Goal: Task Accomplishment & Management: Use online tool/utility

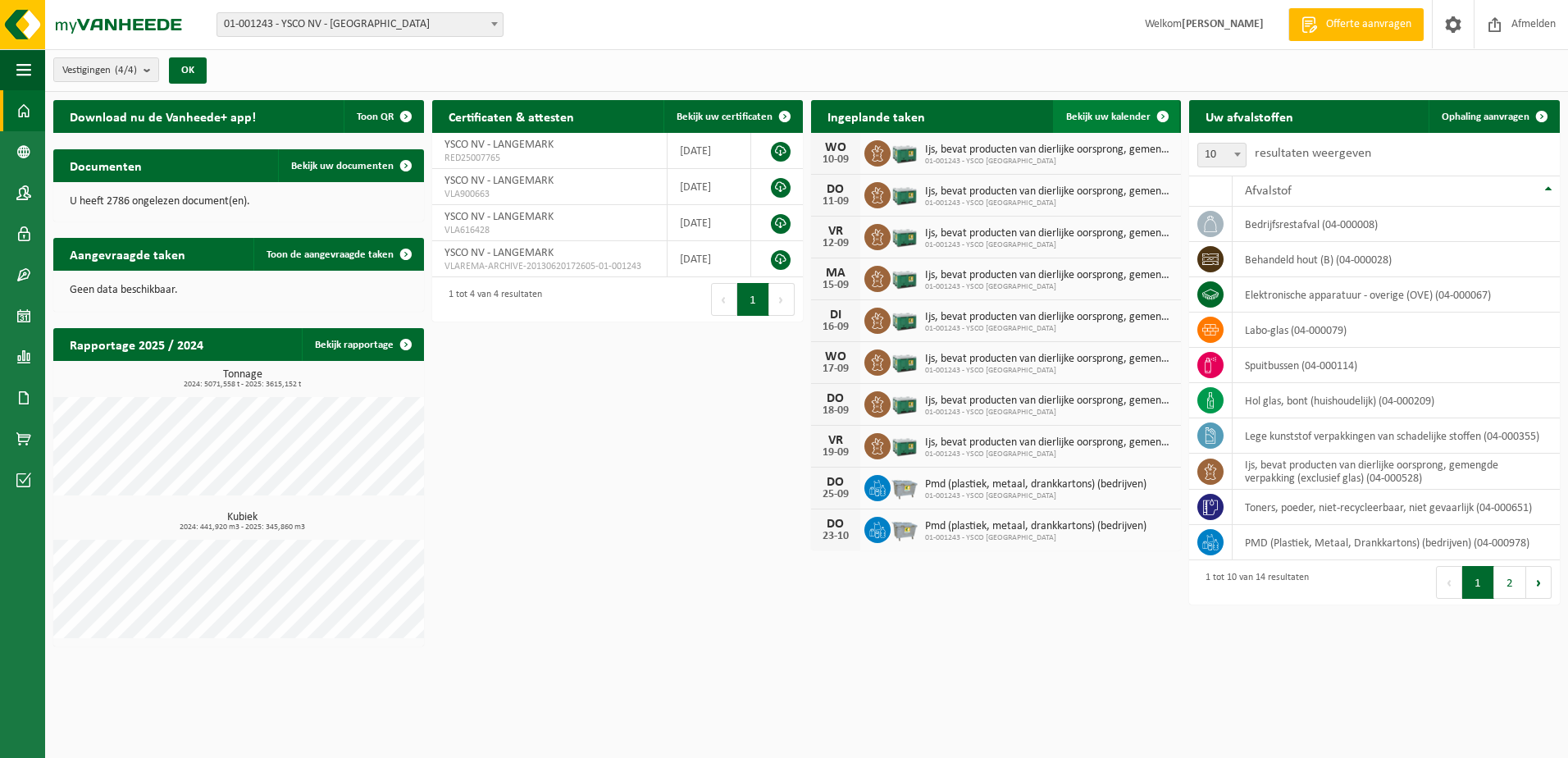
click at [1081, 119] on span "Bekijk uw kalender" at bounding box center [1108, 116] width 84 height 10
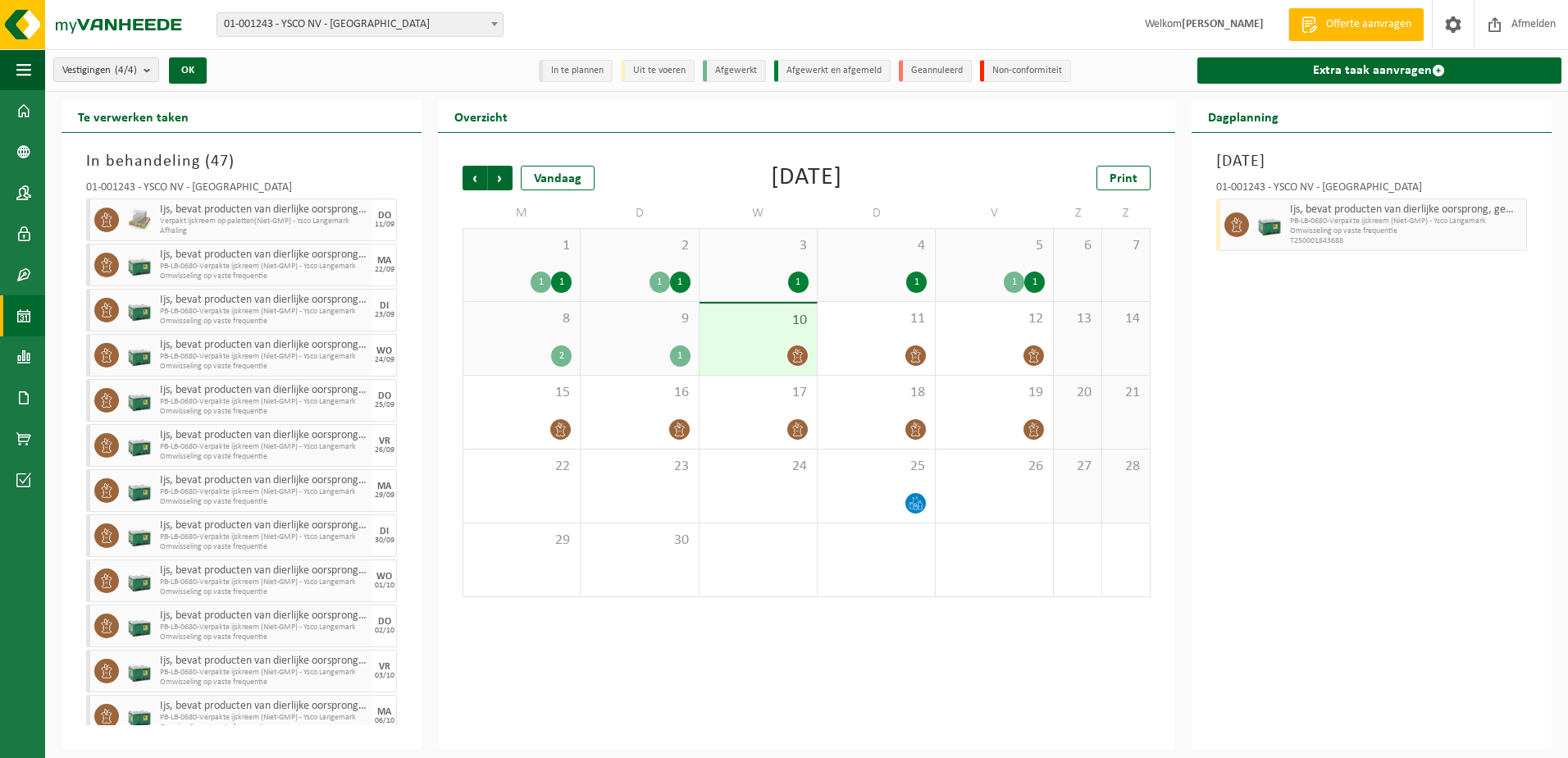
click at [268, 30] on span "01-001243 - YSCO NV - [GEOGRAPHIC_DATA]" at bounding box center [360, 25] width 285 height 23
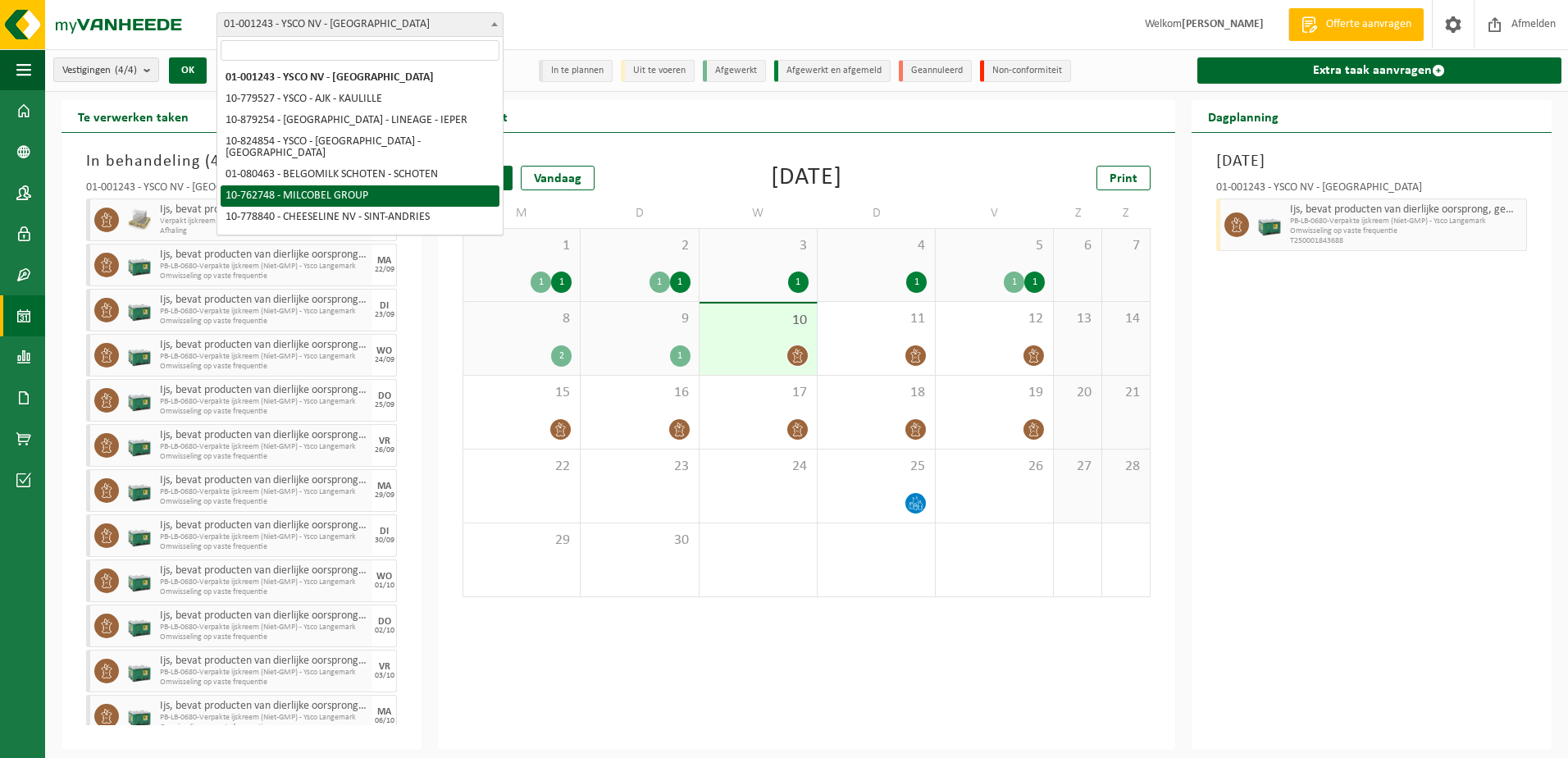
select select "11519"
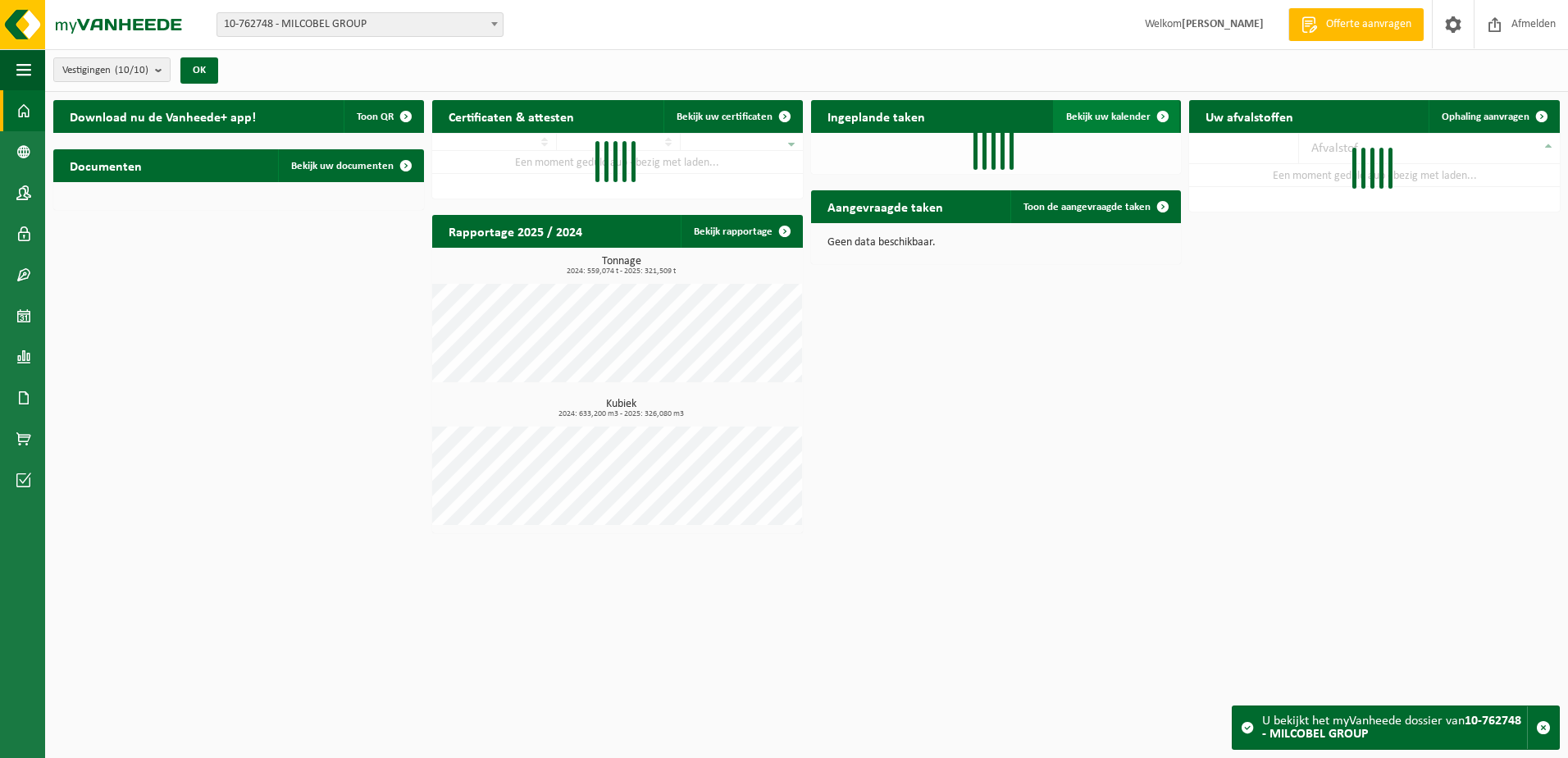
click at [1138, 113] on span "Bekijk uw kalender" at bounding box center [1108, 116] width 84 height 10
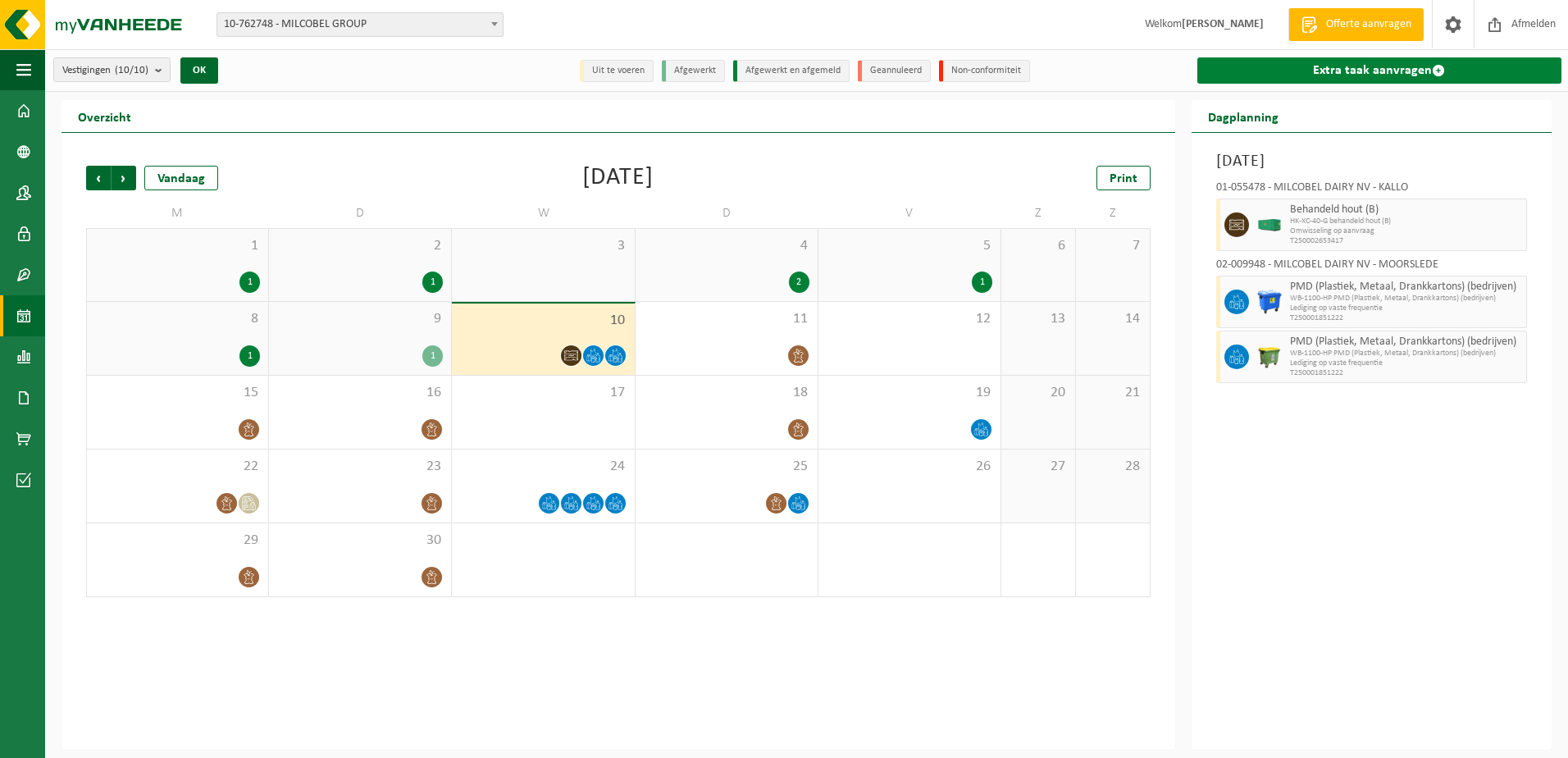
click at [1369, 75] on link "Extra taak aanvragen" at bounding box center [1380, 71] width 365 height 26
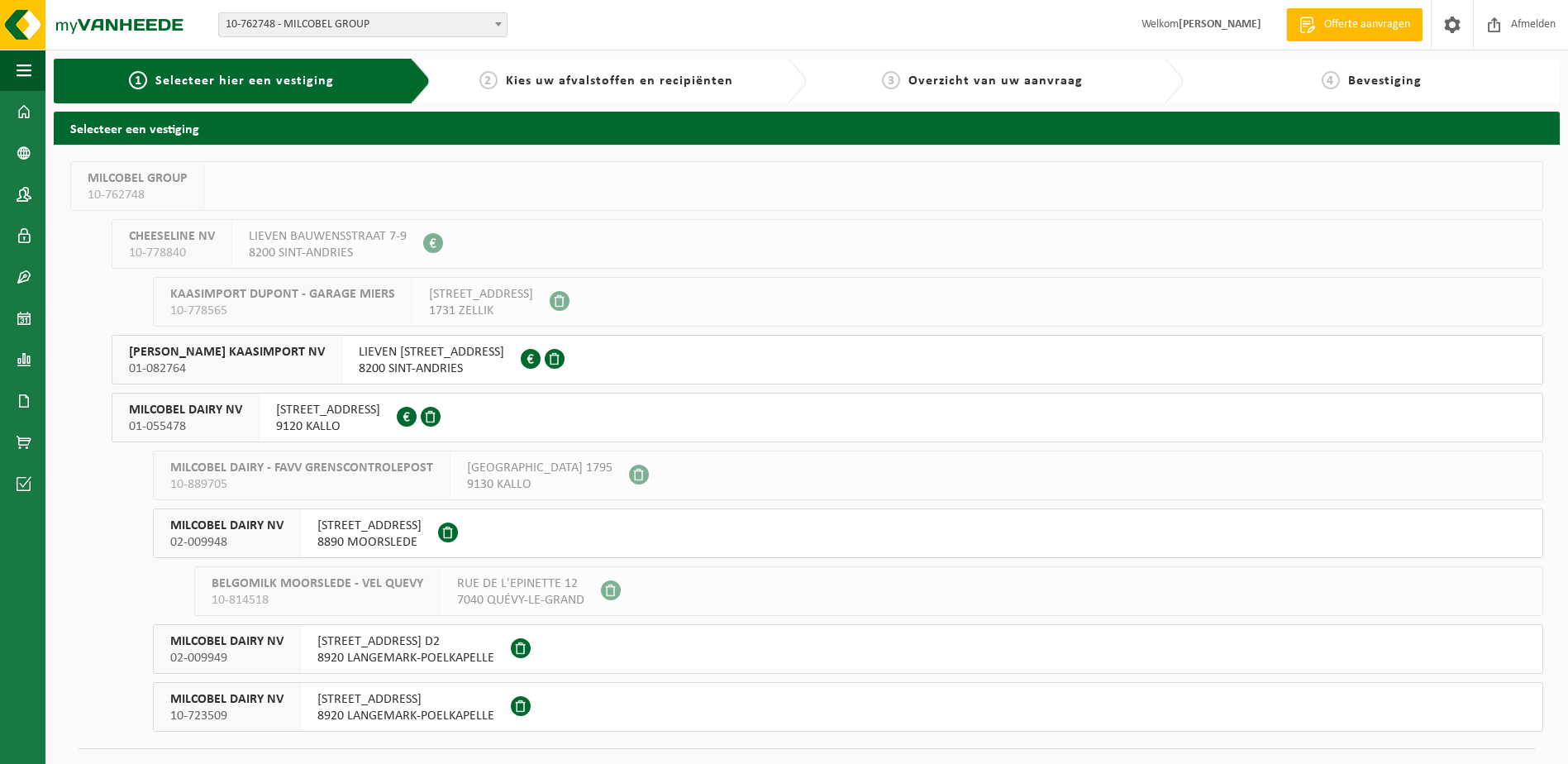
click at [313, 422] on span "9120 KALLO" at bounding box center [327, 426] width 104 height 16
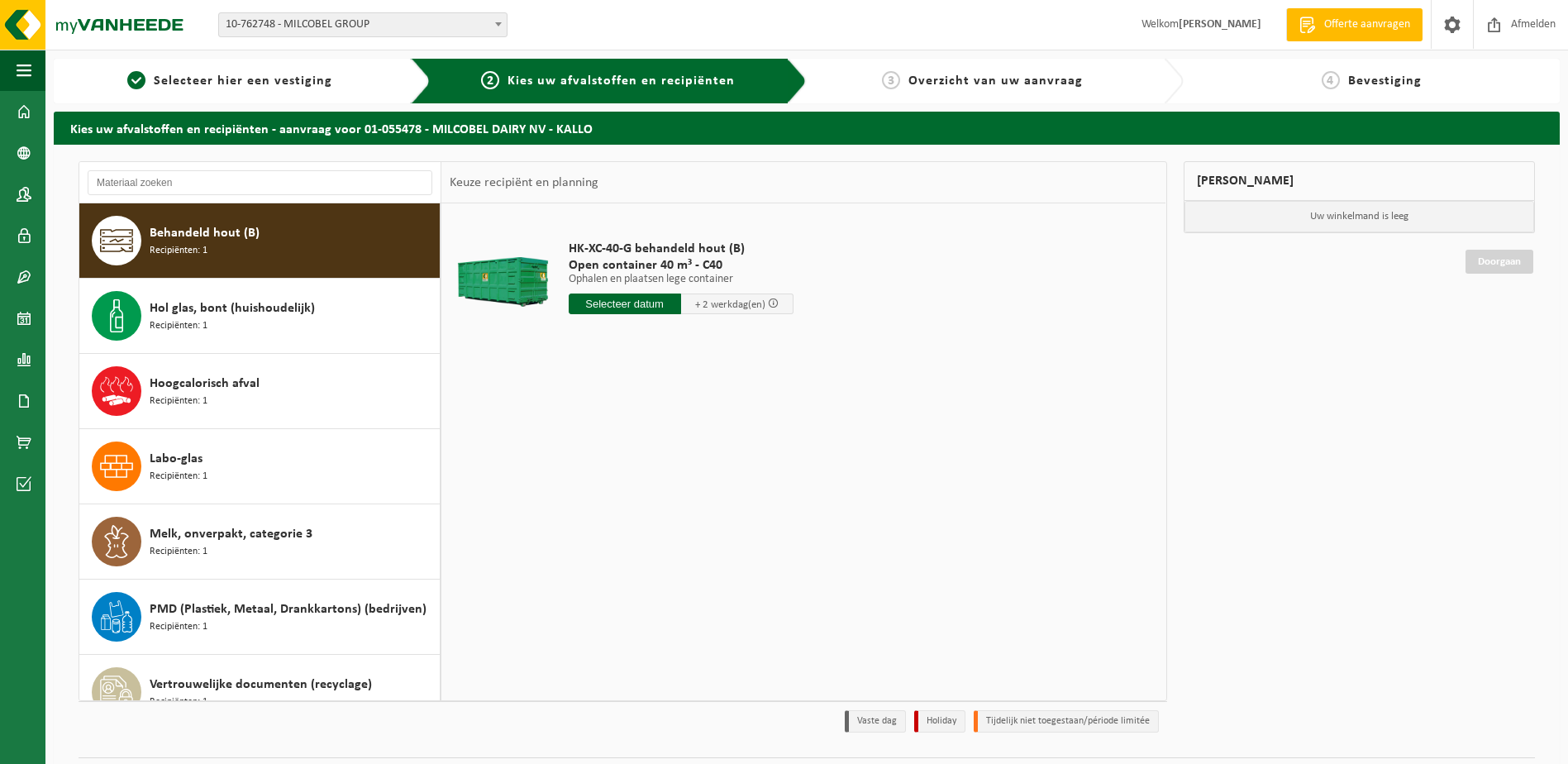
click at [621, 299] on input "text" at bounding box center [625, 304] width 112 height 21
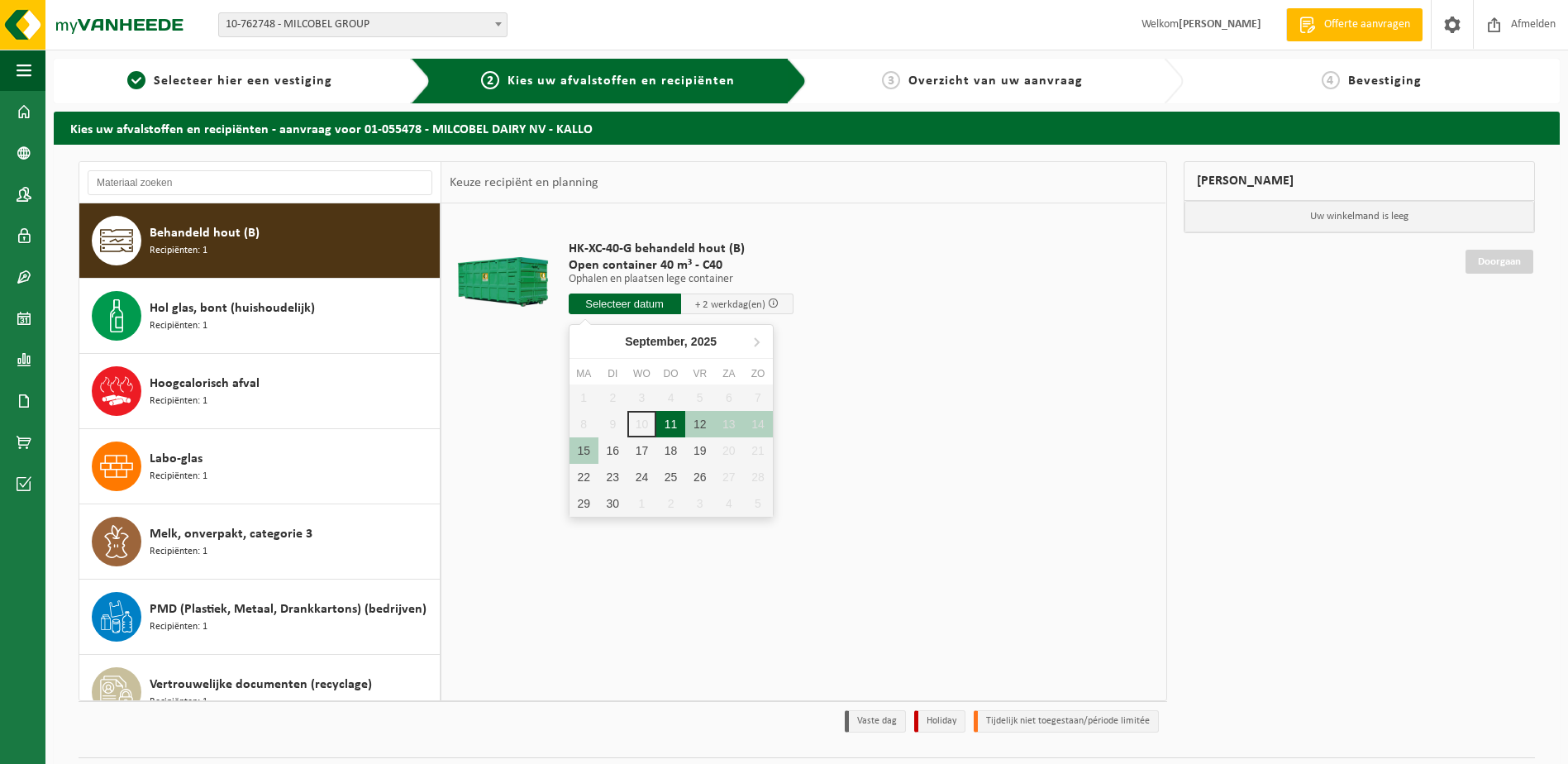
click at [669, 432] on div "11" at bounding box center [670, 425] width 29 height 27
type input "Van [DATE]"
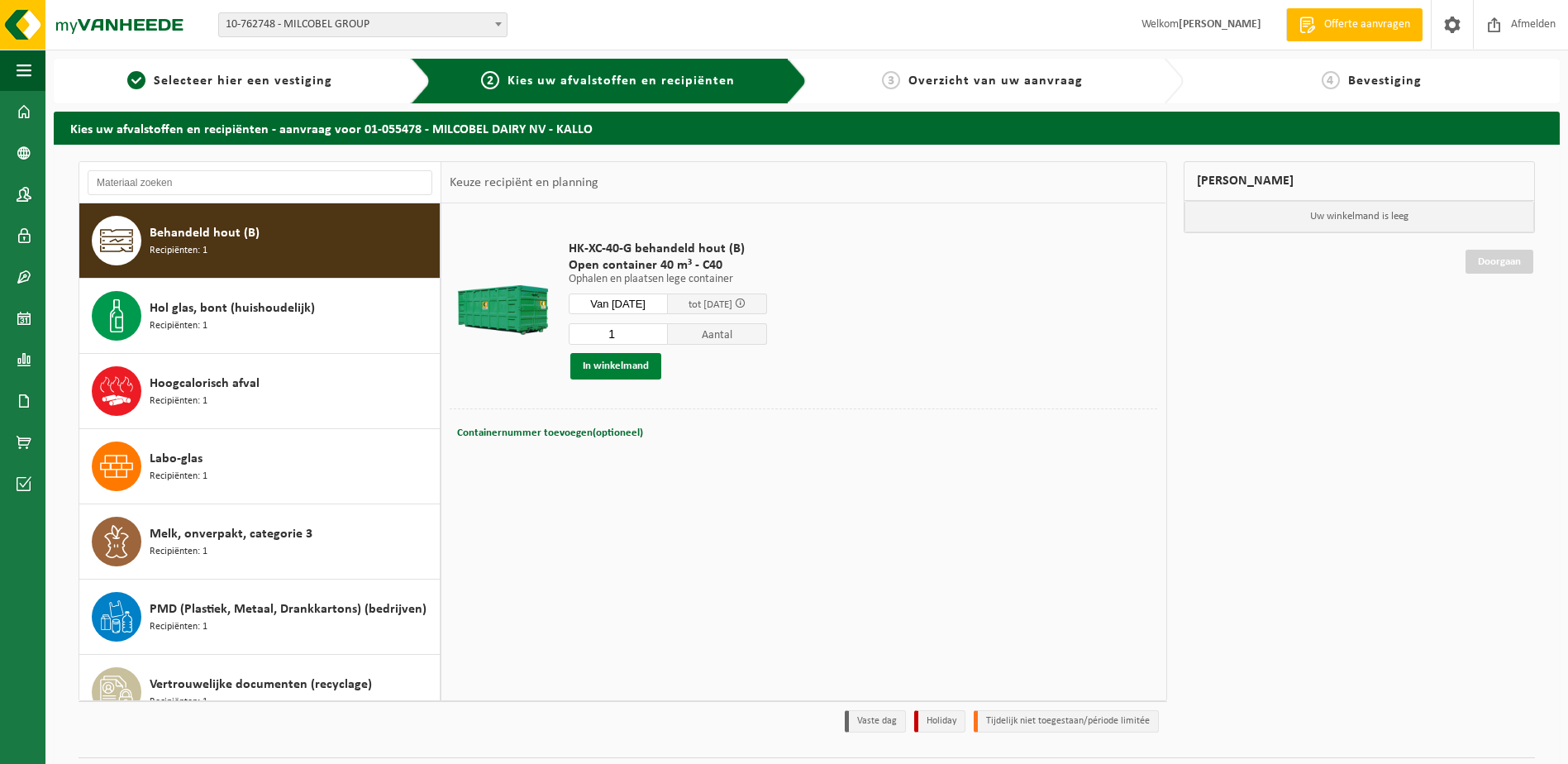
click at [599, 374] on button "In winkelmand" at bounding box center [616, 367] width 91 height 27
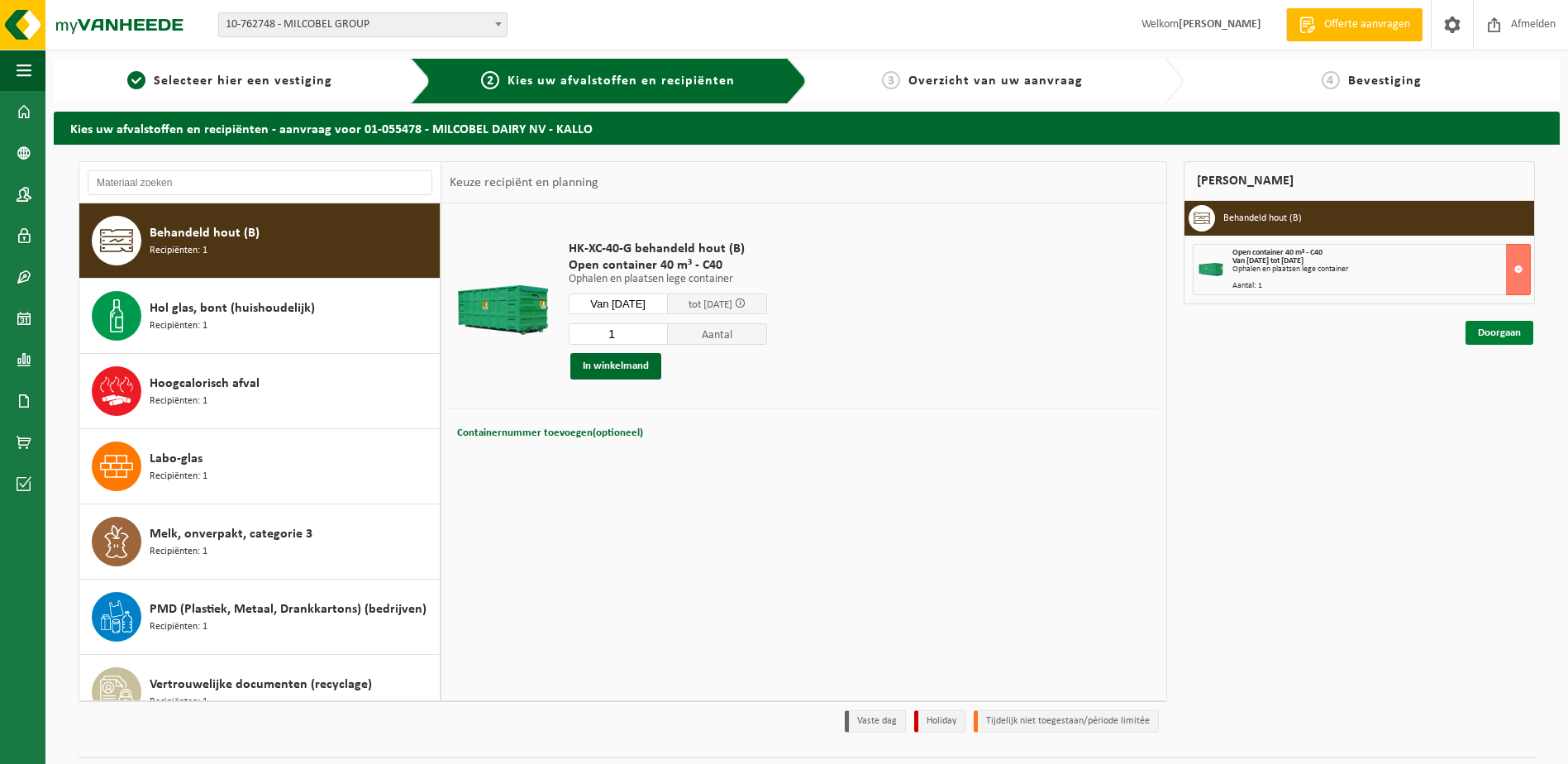
click at [1517, 334] on link "Doorgaan" at bounding box center [1499, 332] width 68 height 24
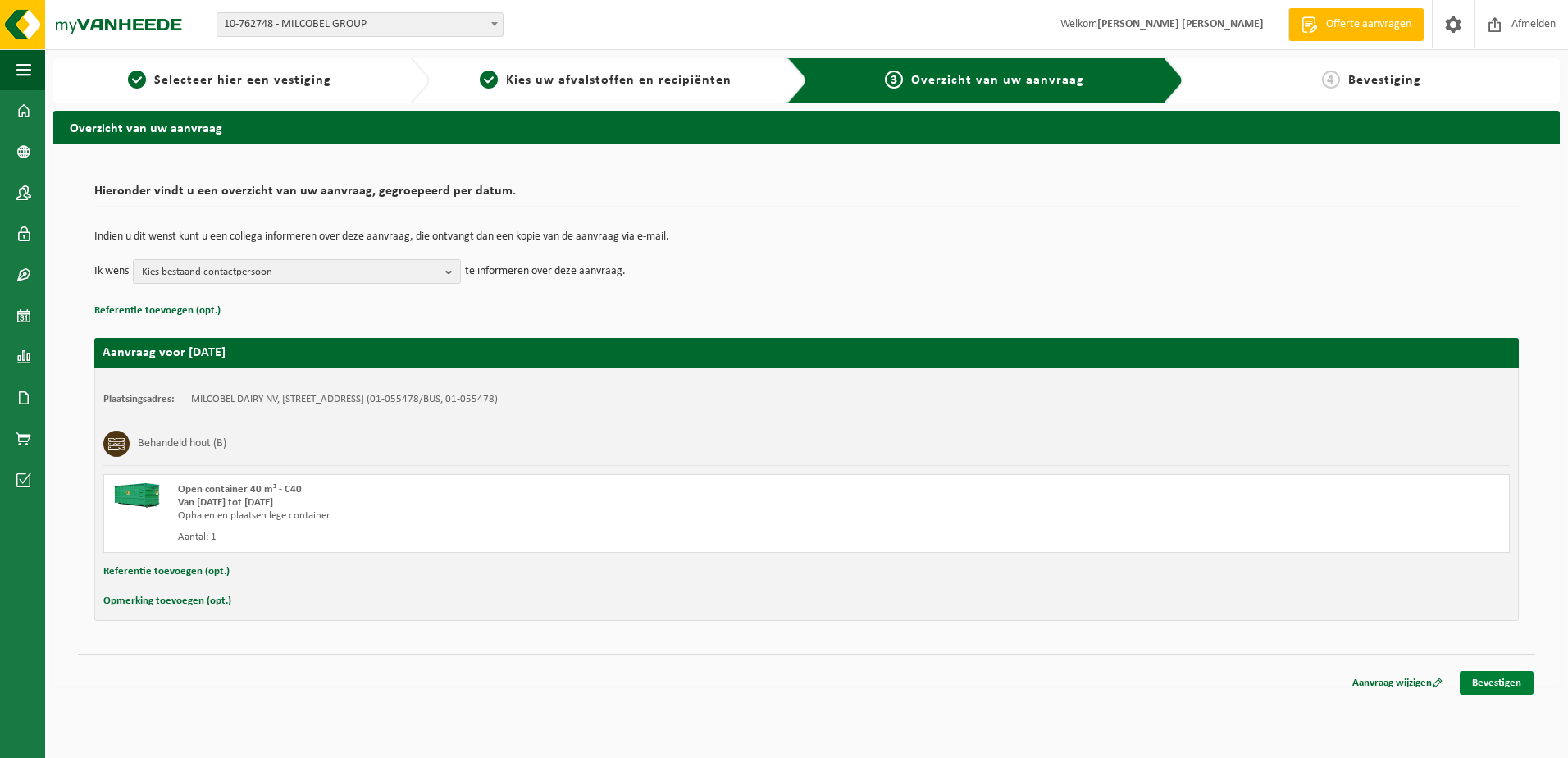
click at [1495, 688] on link "Bevestigen" at bounding box center [1497, 682] width 74 height 24
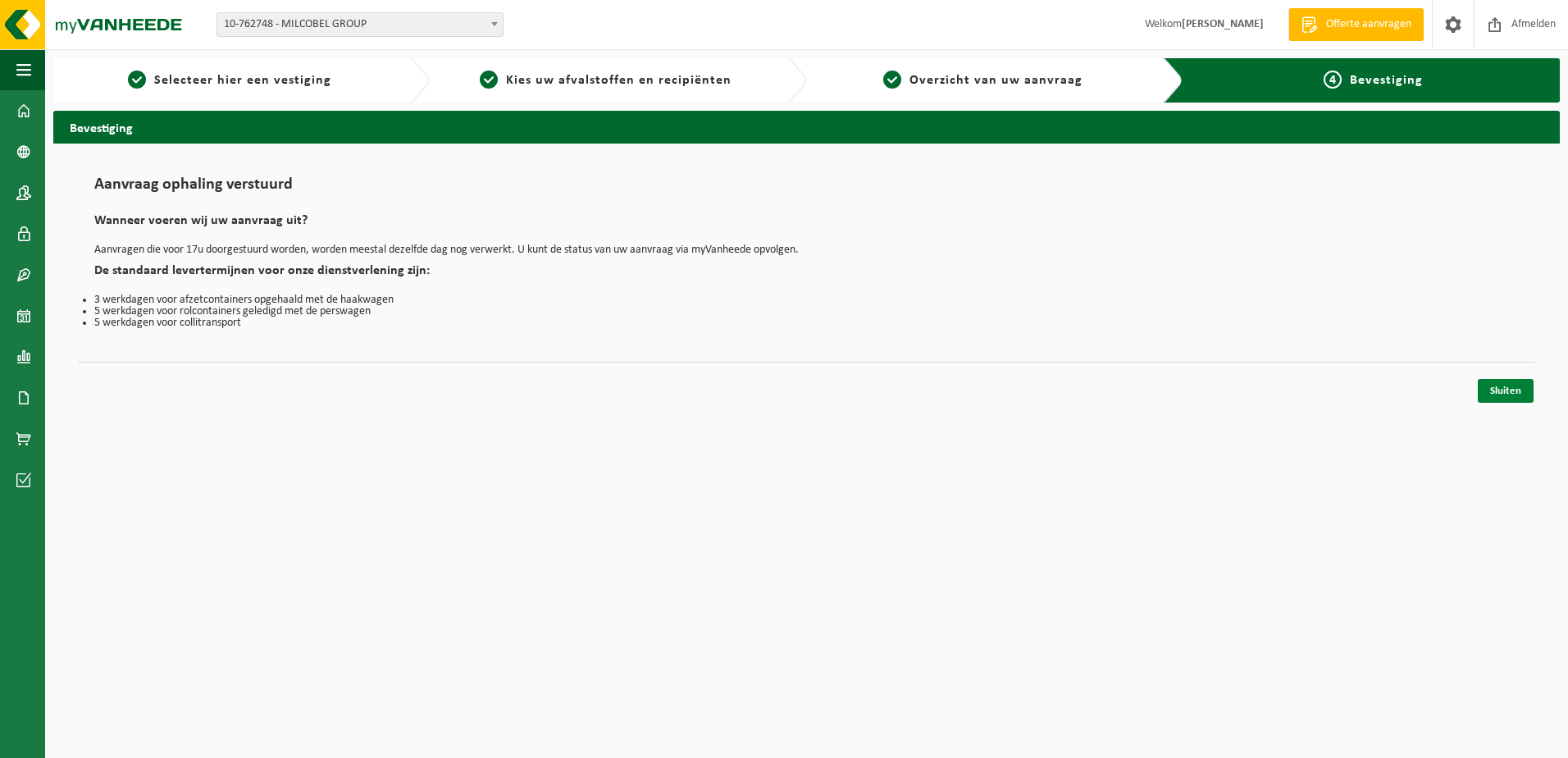
click at [1486, 386] on link "Sluiten" at bounding box center [1506, 390] width 56 height 24
